Goal: Task Accomplishment & Management: Complete application form

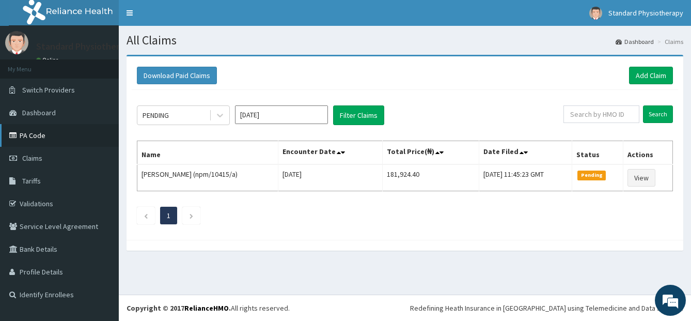
click at [26, 133] on link "PA Code" at bounding box center [59, 135] width 119 height 23
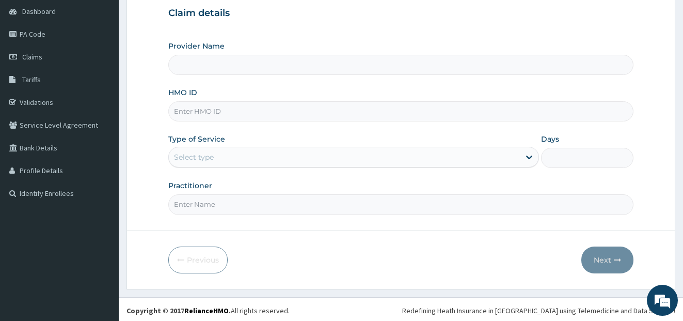
scroll to position [103, 0]
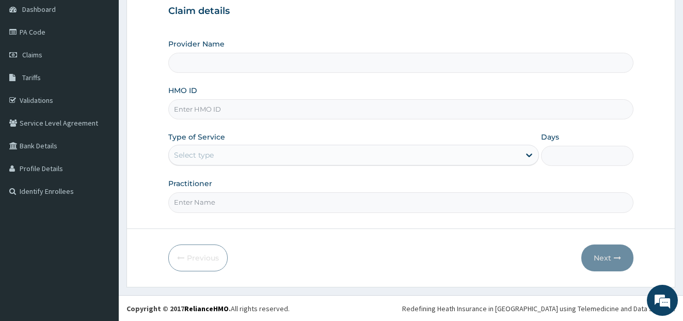
click at [213, 109] on input "HMO ID" at bounding box center [401, 109] width 466 height 20
type input "Standard Clinic and Physiotherapy"
type input "npm/10409/A"
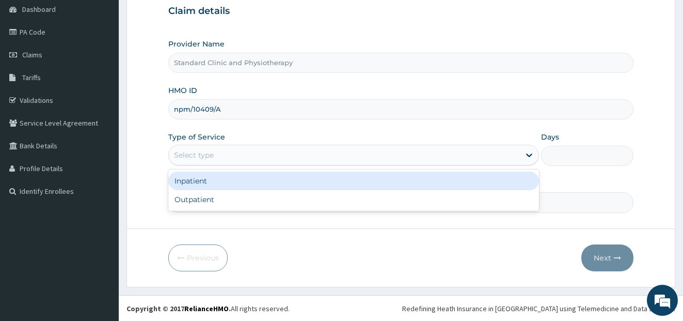
click at [264, 165] on div "Select type" at bounding box center [353, 155] width 371 height 21
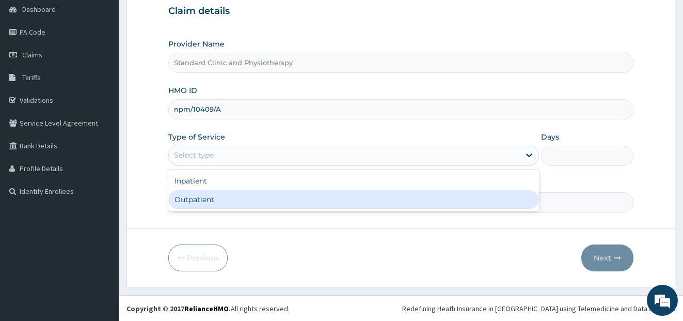
click at [255, 196] on div "Outpatient" at bounding box center [353, 199] width 371 height 19
type input "1"
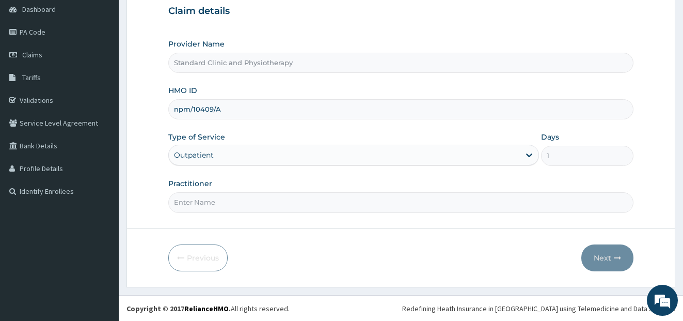
scroll to position [104, 0]
click at [226, 203] on input "Practitioner" at bounding box center [401, 202] width 466 height 20
type input "DR MUSAWA"
click at [600, 255] on button "Next" at bounding box center [607, 257] width 52 height 27
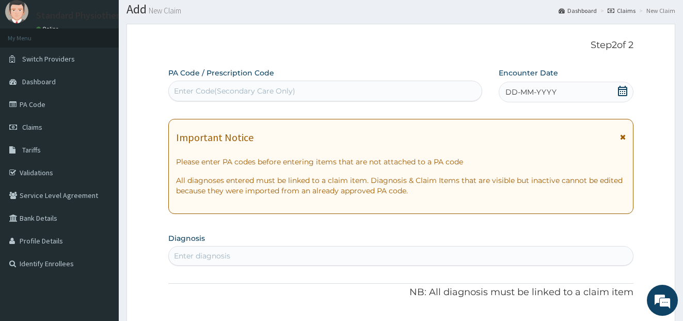
scroll to position [0, 0]
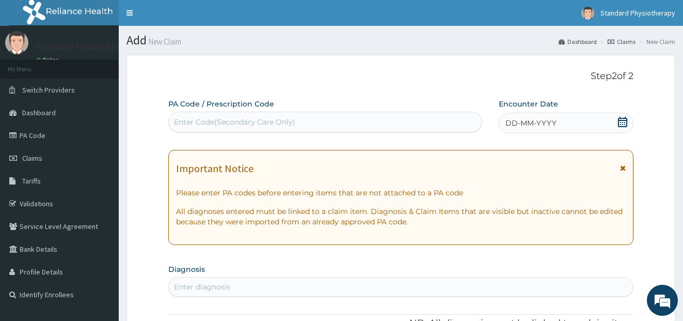
click at [214, 117] on div "Enter Code(Secondary Care Only)" at bounding box center [234, 122] width 121 height 10
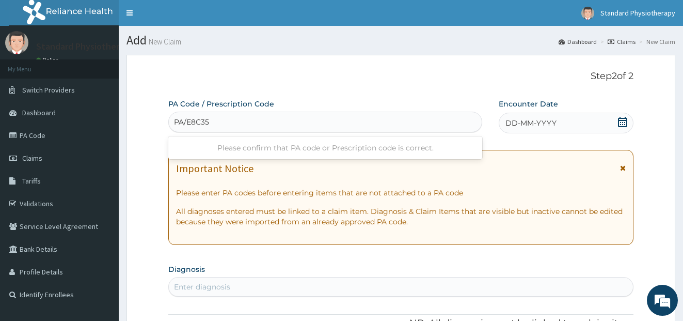
type input "PA/E8C356"
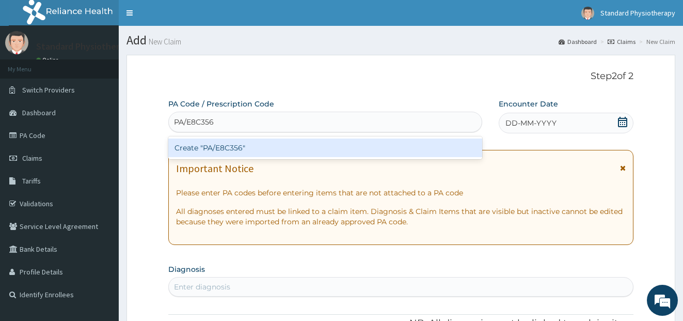
click at [225, 147] on div "Create "PA/E8C356"" at bounding box center [325, 147] width 314 height 19
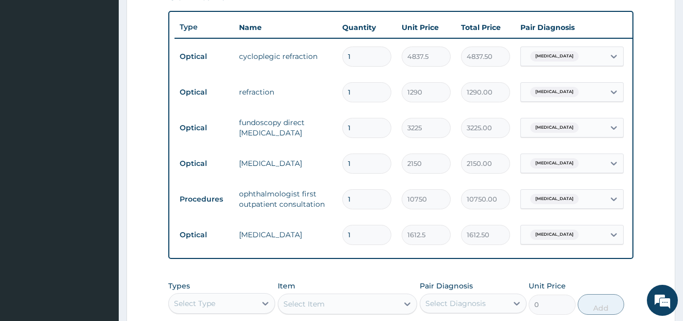
scroll to position [561, 0]
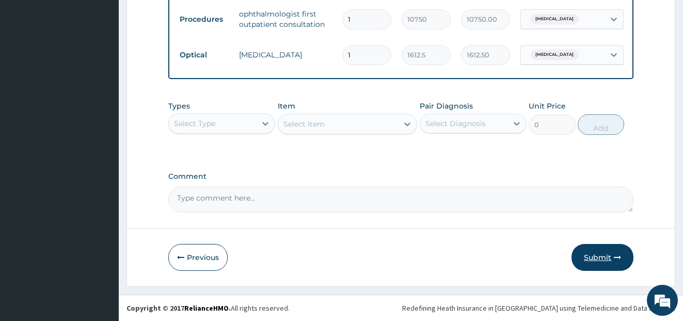
click at [593, 254] on button "Submit" at bounding box center [603, 257] width 62 height 27
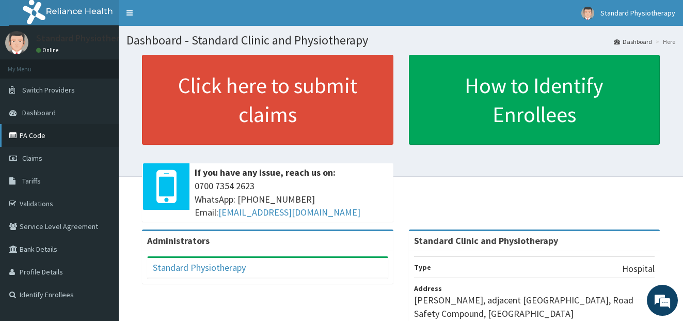
click at [45, 136] on link "PA Code" at bounding box center [59, 135] width 119 height 23
